Goal: Find specific page/section: Find specific page/section

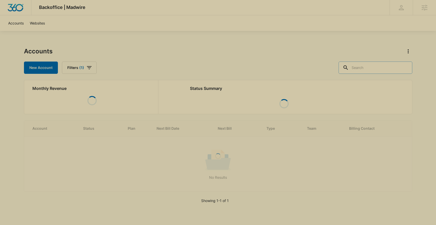
click at [382, 68] on input "text" at bounding box center [376, 67] width 74 height 12
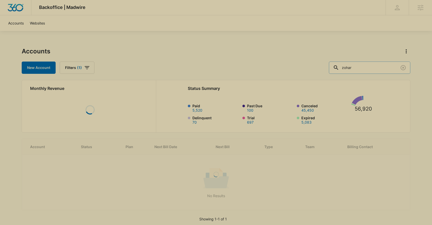
type input "zohar"
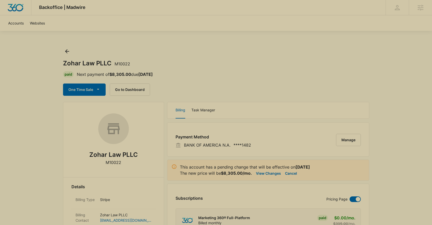
drag, startPoint x: 116, startPoint y: 166, endPoint x: 96, endPoint y: 166, distance: 20.2
click at [96, 166] on div "Zohar Law PLLC M10022" at bounding box center [113, 141] width 84 height 56
click at [113, 162] on p "M10022" at bounding box center [114, 162] width 16 height 6
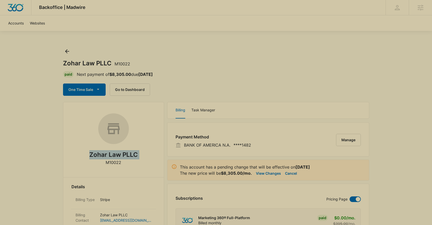
copy div "Zohar Law PLLC"
